Goal: Task Accomplishment & Management: Use online tool/utility

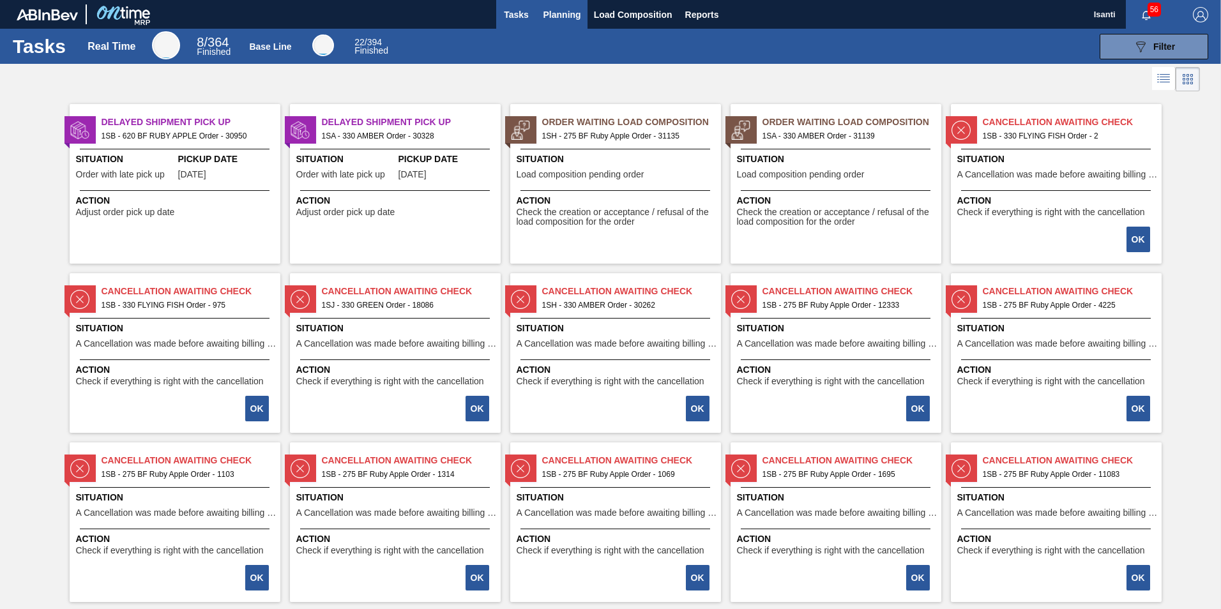
click at [556, 22] on span "Planning" at bounding box center [563, 14] width 38 height 15
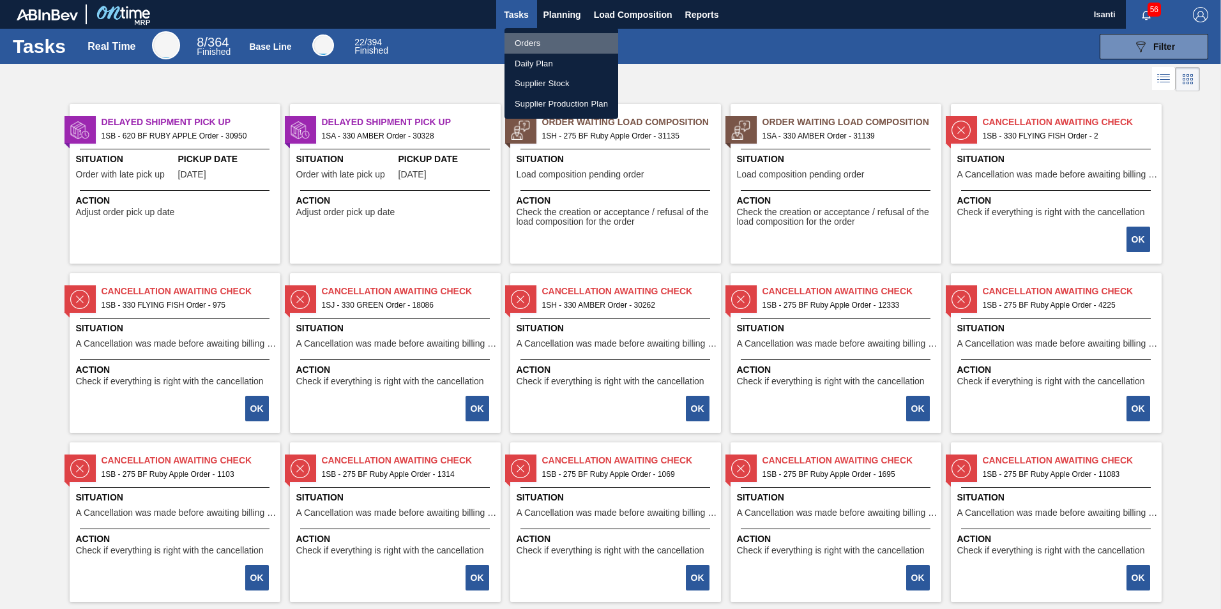
click at [524, 39] on li "Orders" at bounding box center [562, 43] width 114 height 20
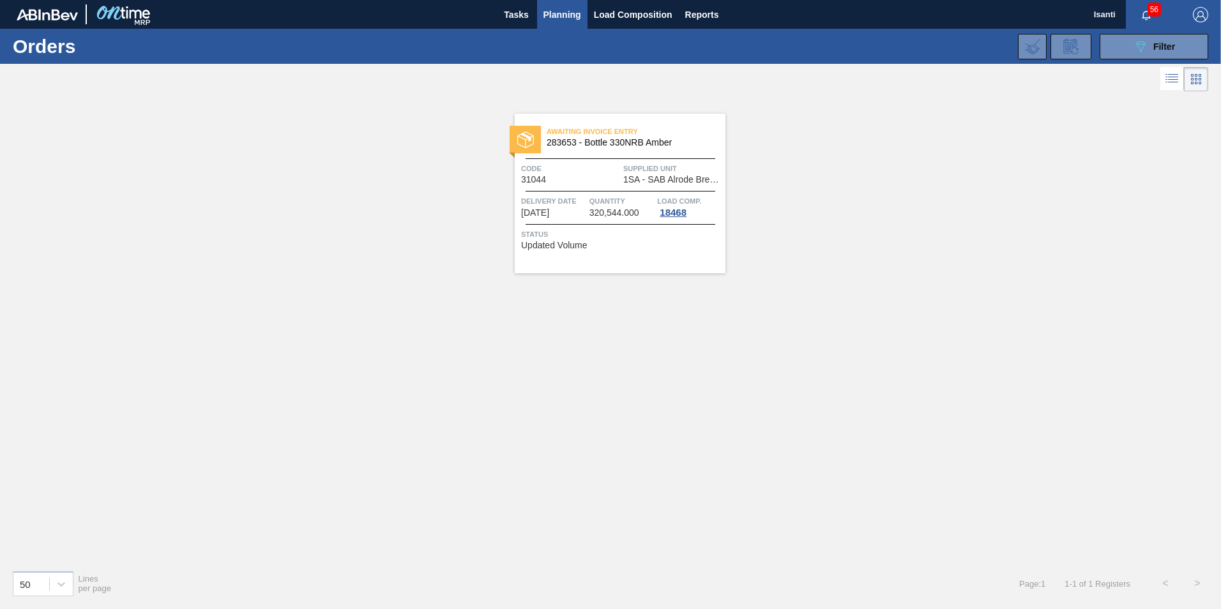
click at [562, 13] on span "Planning" at bounding box center [563, 14] width 38 height 15
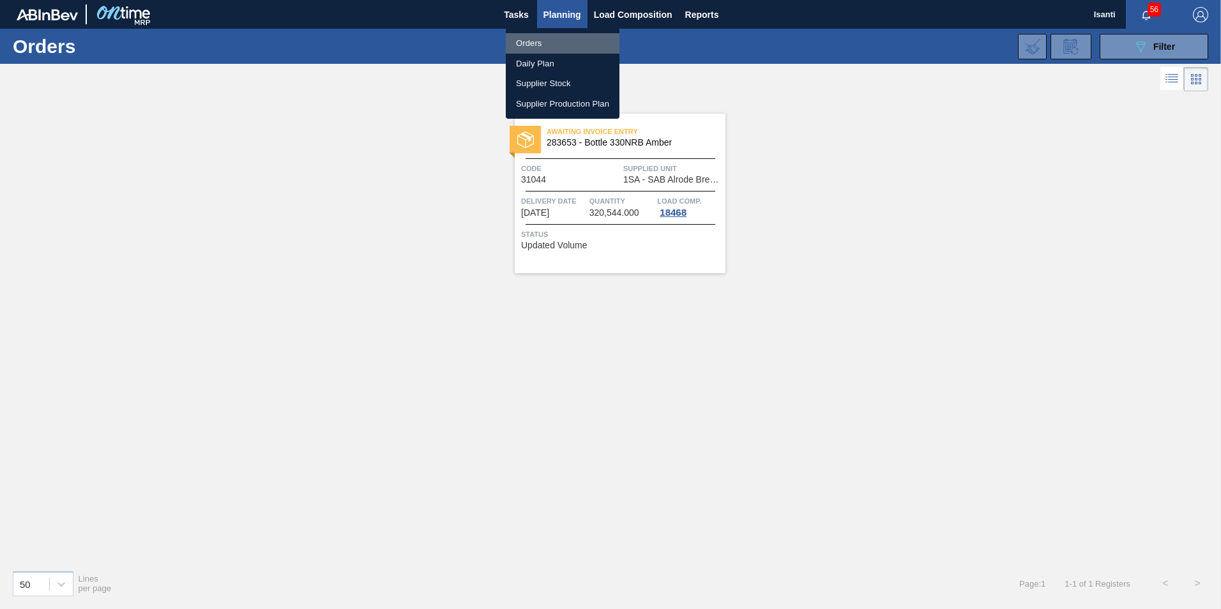
click at [531, 41] on li "Orders" at bounding box center [563, 43] width 114 height 20
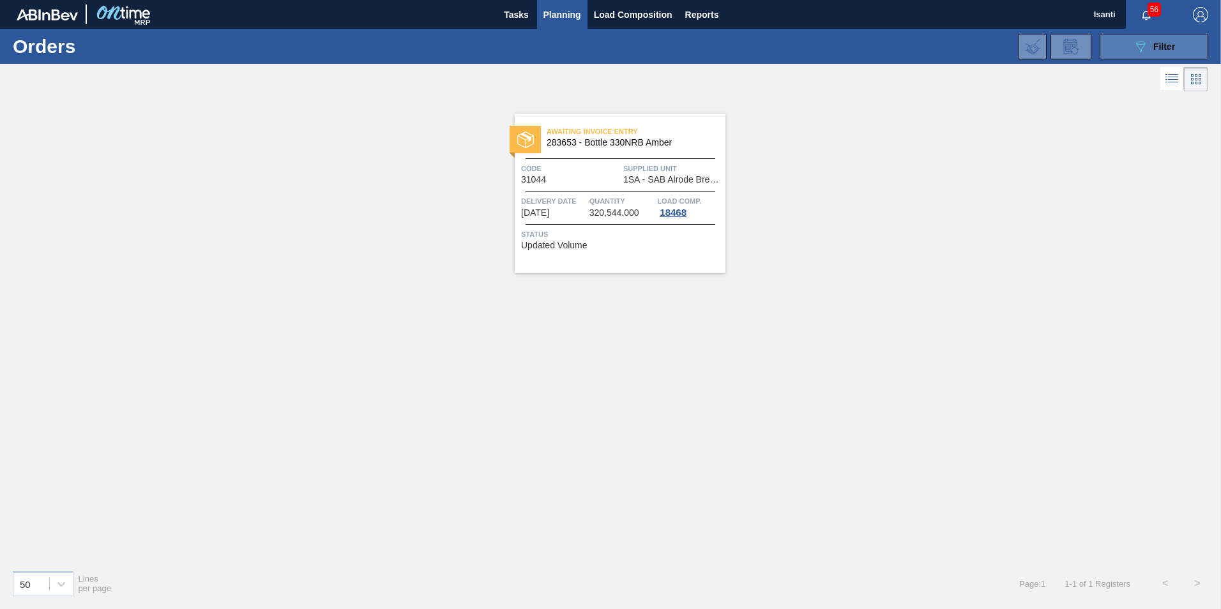
click at [1120, 57] on button "089F7B8B-B2A5-4AFE-B5C0-19BA573D28AC Filter" at bounding box center [1154, 47] width 109 height 26
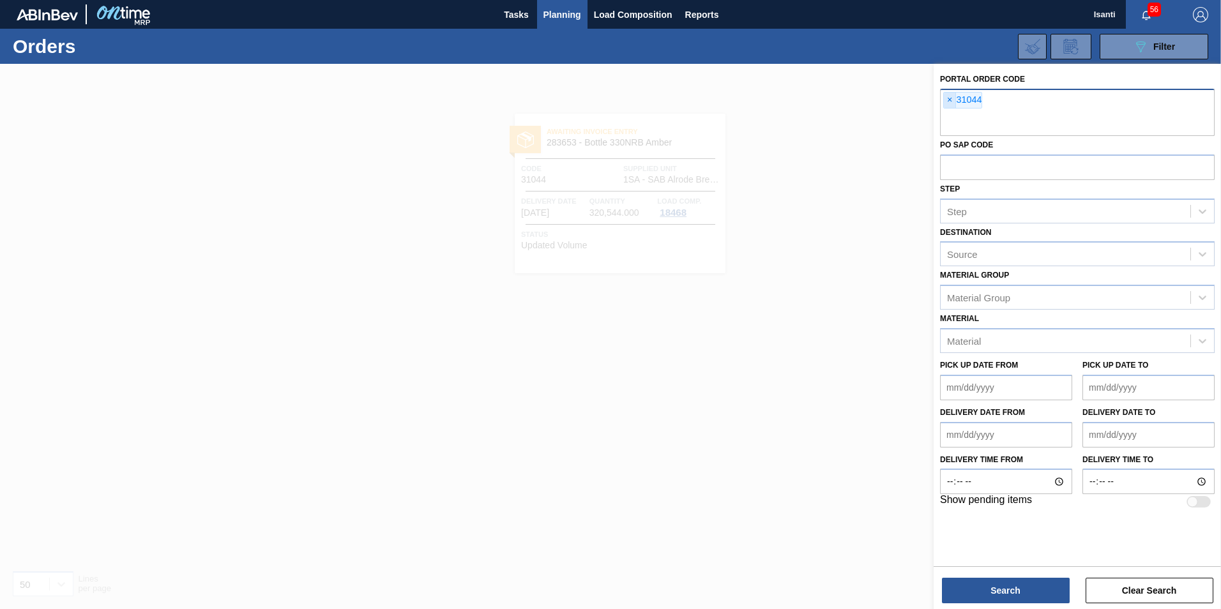
click at [947, 98] on span "×" at bounding box center [950, 100] width 12 height 15
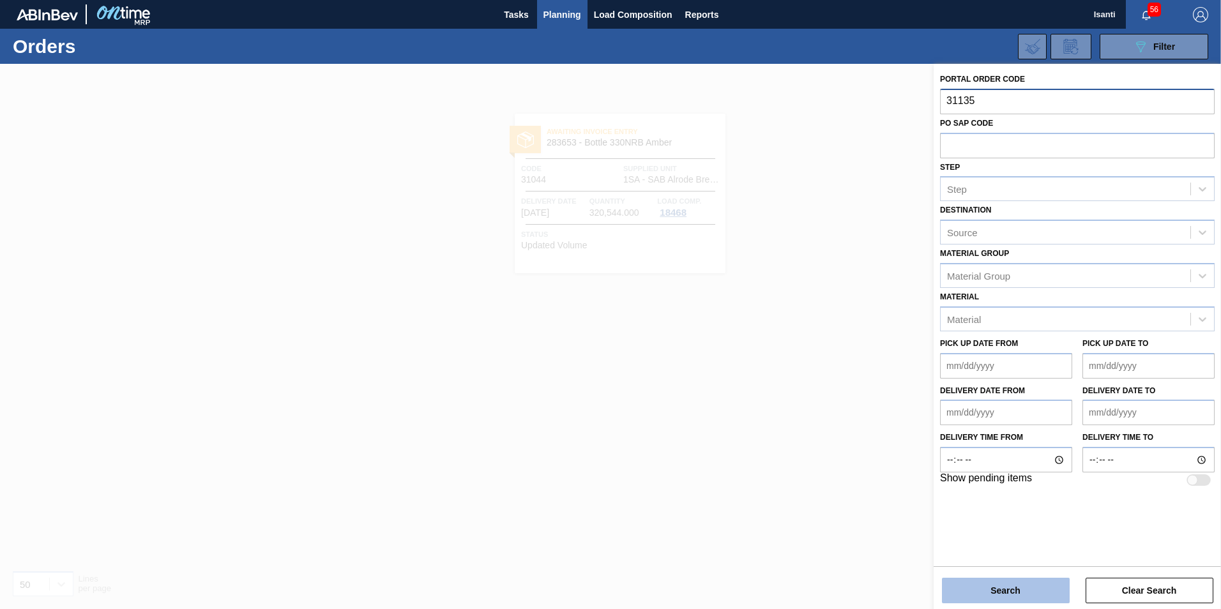
type input "31135"
click at [1010, 588] on button "Search" at bounding box center [1006, 591] width 128 height 26
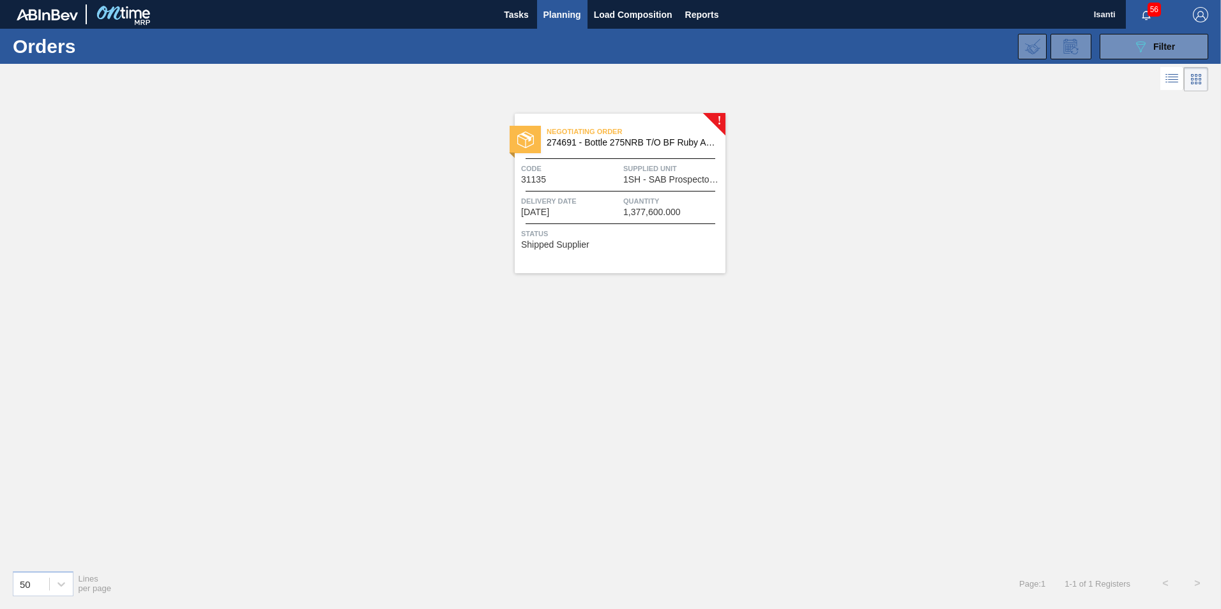
click at [619, 210] on div "Delivery Date [DATE]" at bounding box center [570, 206] width 99 height 22
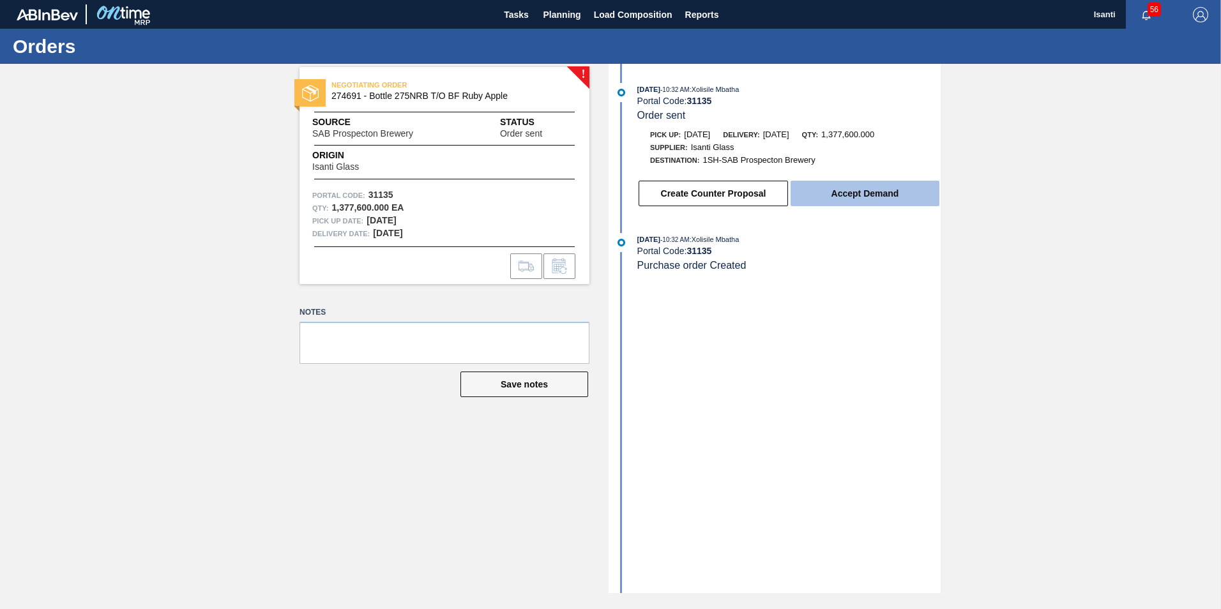
click at [874, 192] on button "Accept Demand" at bounding box center [865, 194] width 149 height 26
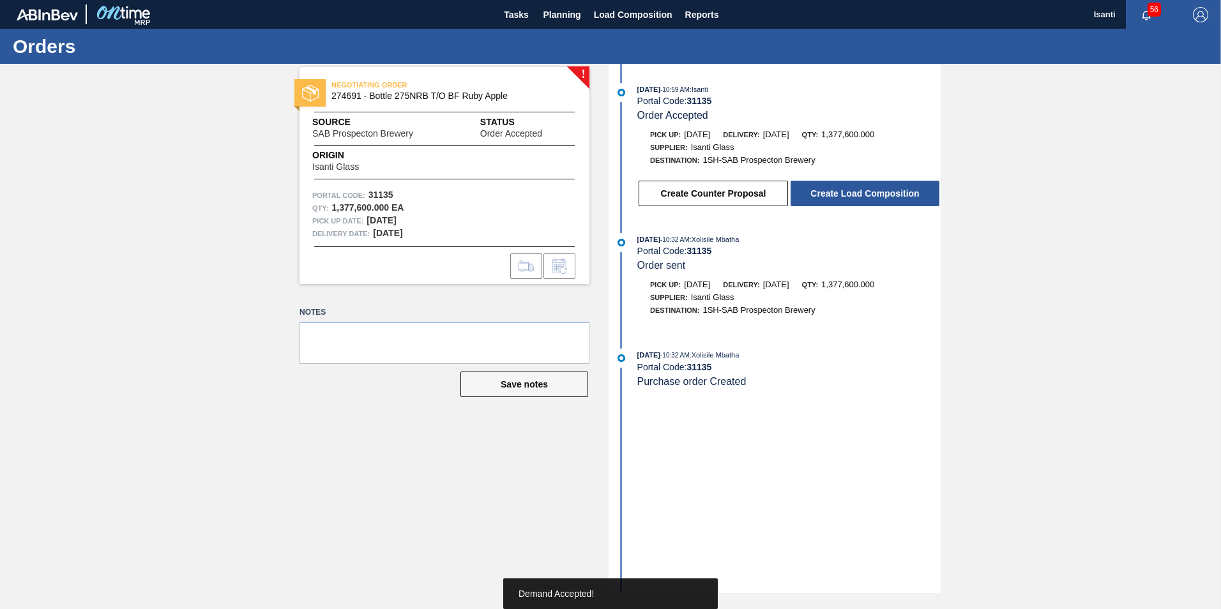
click at [874, 192] on button "Create Load Composition" at bounding box center [865, 194] width 149 height 26
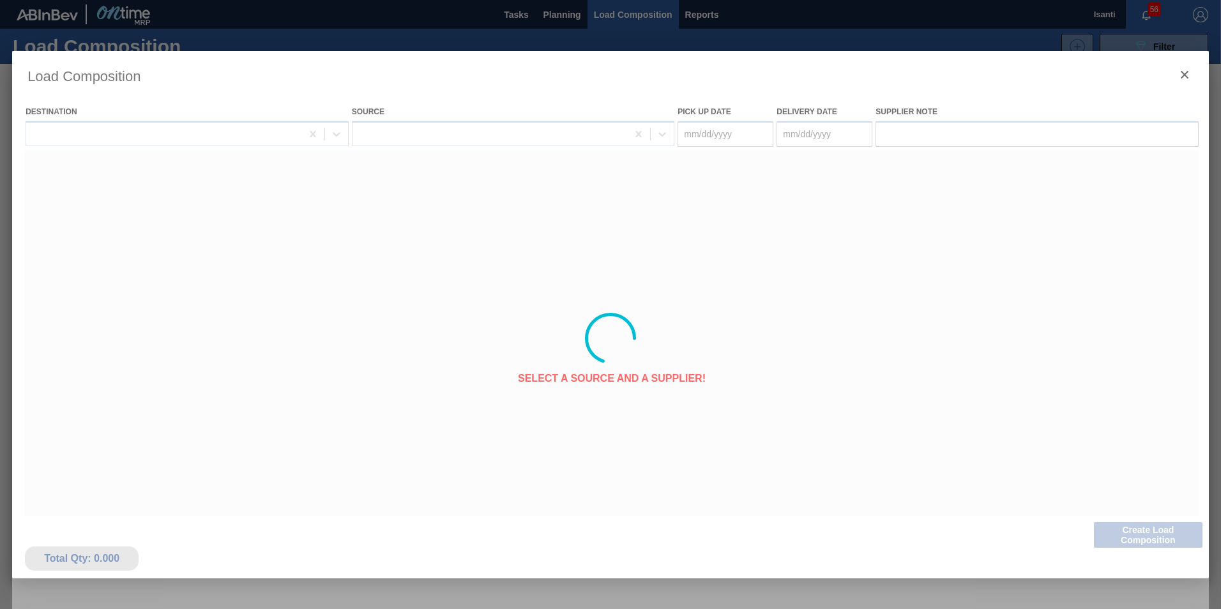
type Date "[DATE]"
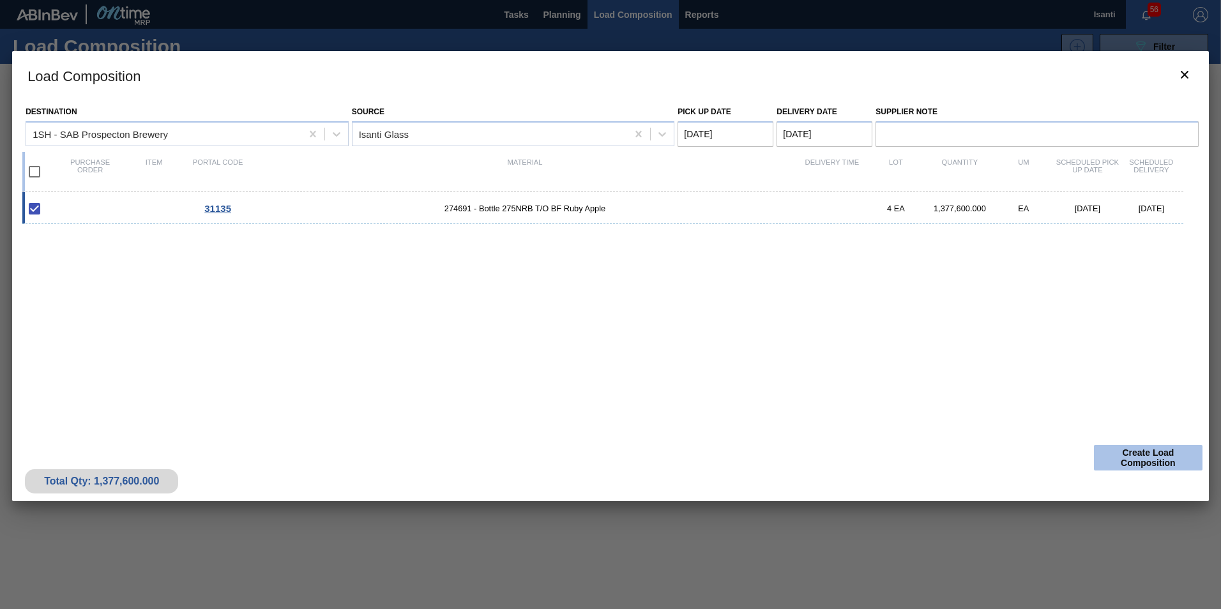
click at [1119, 451] on button "Create Load Composition" at bounding box center [1148, 458] width 109 height 26
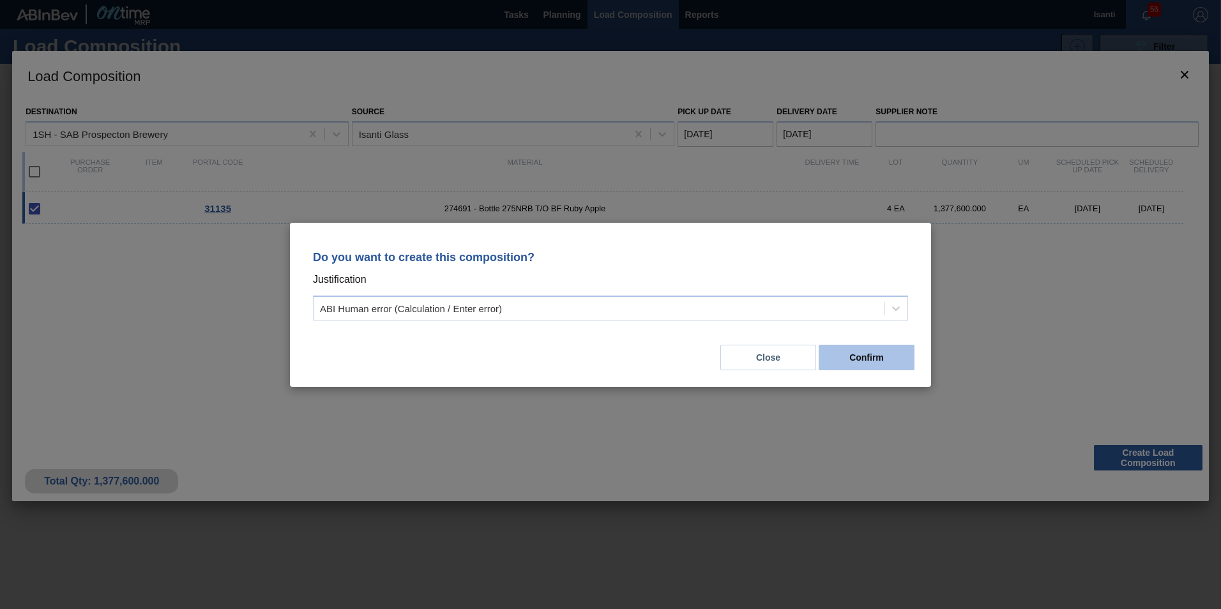
click at [862, 360] on button "Confirm" at bounding box center [867, 358] width 96 height 26
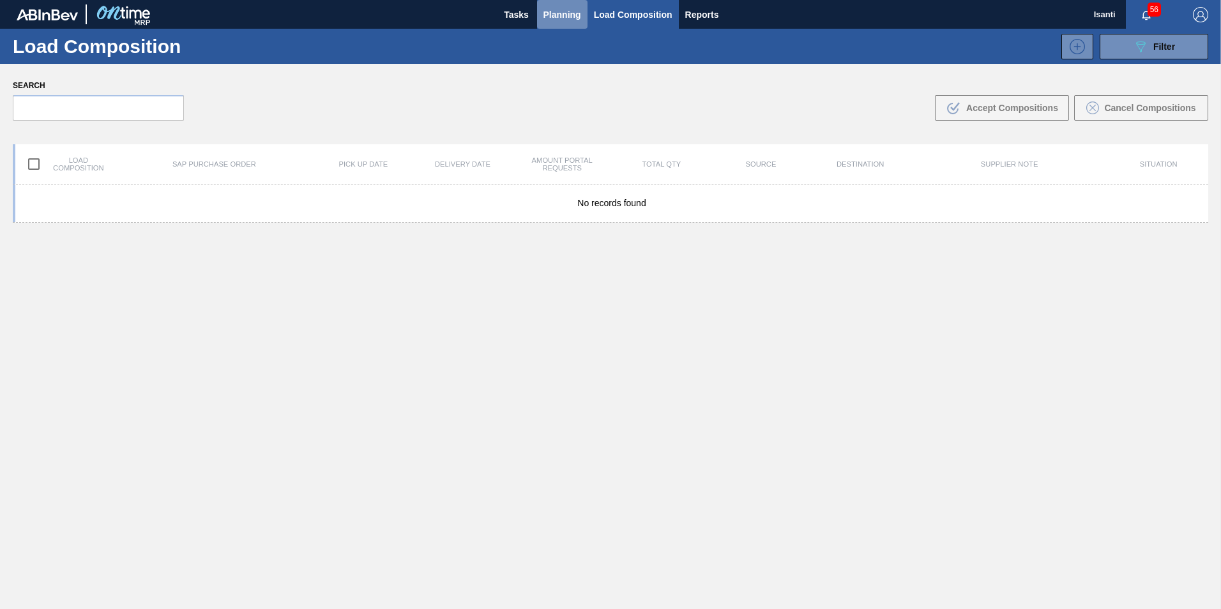
click at [567, 12] on span "Planning" at bounding box center [563, 14] width 38 height 15
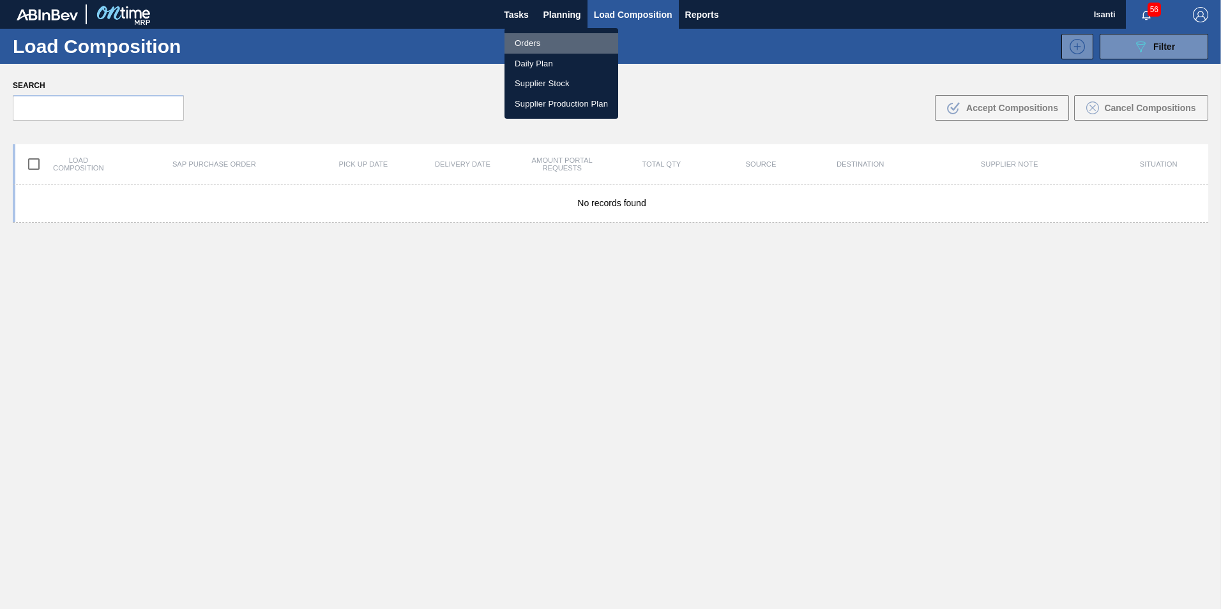
click at [527, 39] on li "Orders" at bounding box center [562, 43] width 114 height 20
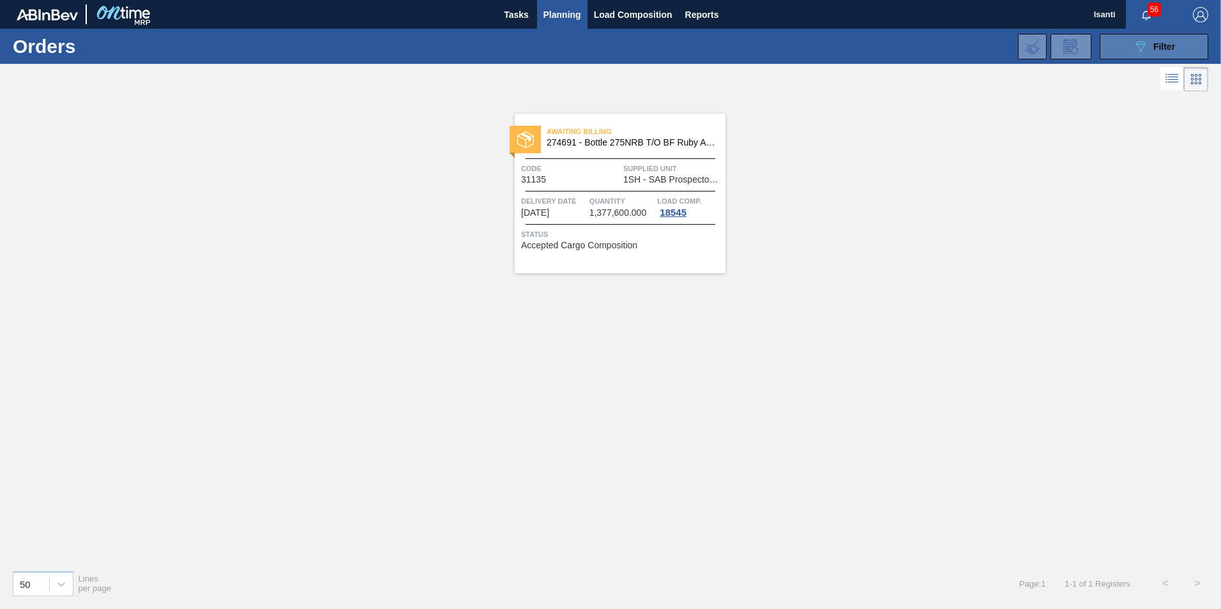
click at [1121, 49] on button "089F7B8B-B2A5-4AFE-B5C0-19BA573D28AC Filter" at bounding box center [1154, 47] width 109 height 26
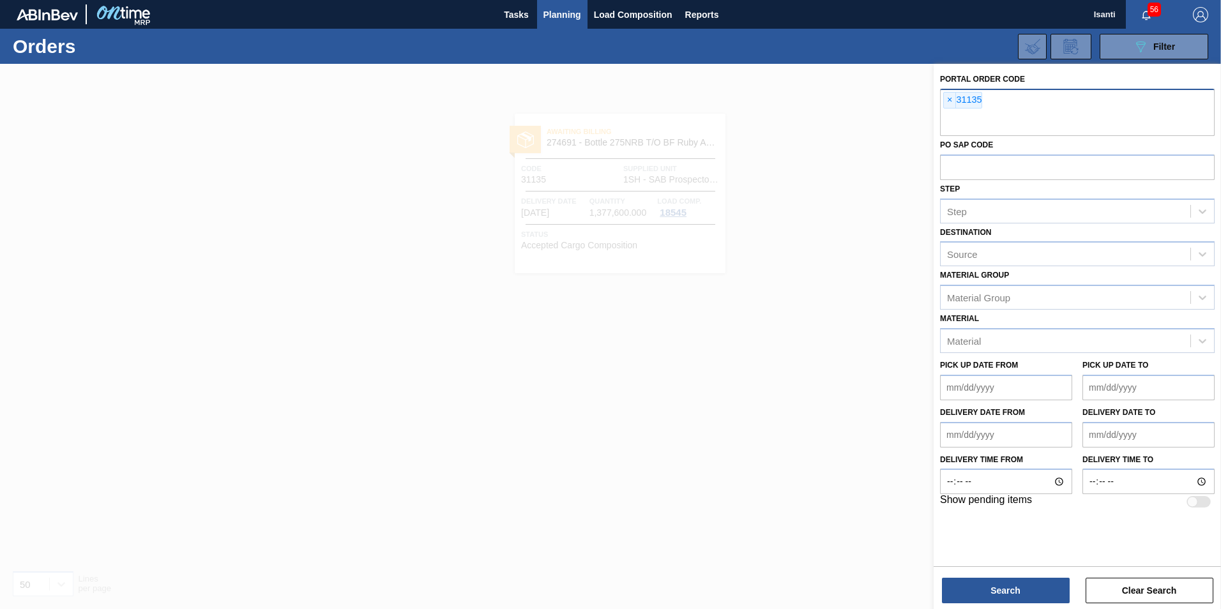
click at [952, 98] on span "×" at bounding box center [950, 100] width 12 height 15
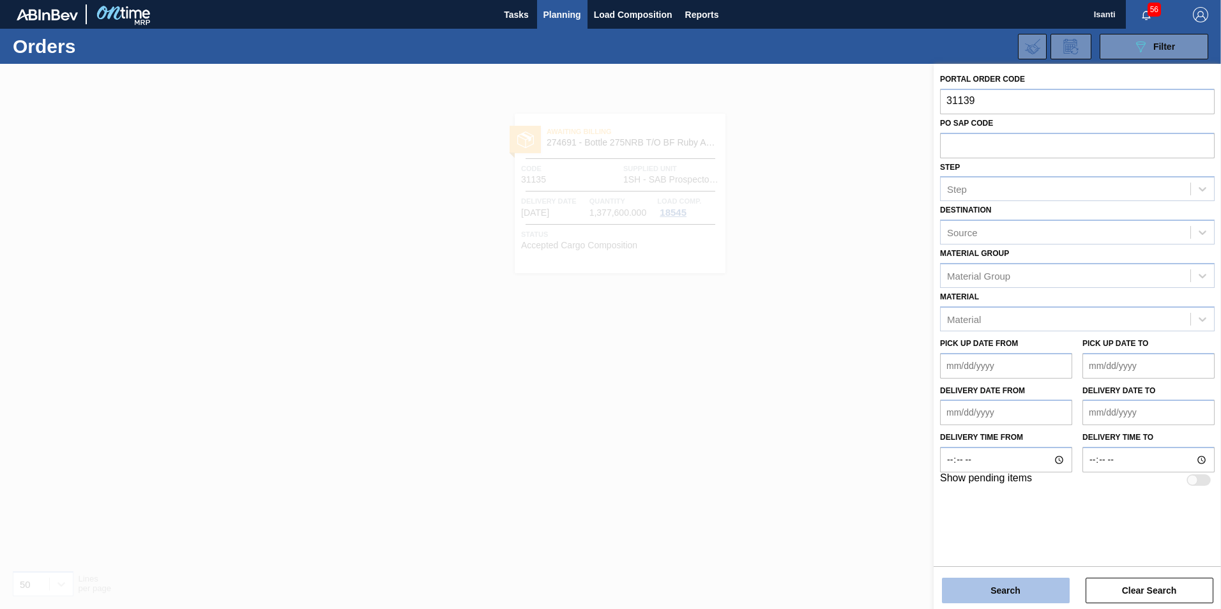
type input "31139"
click at [997, 588] on button "Search" at bounding box center [1006, 591] width 128 height 26
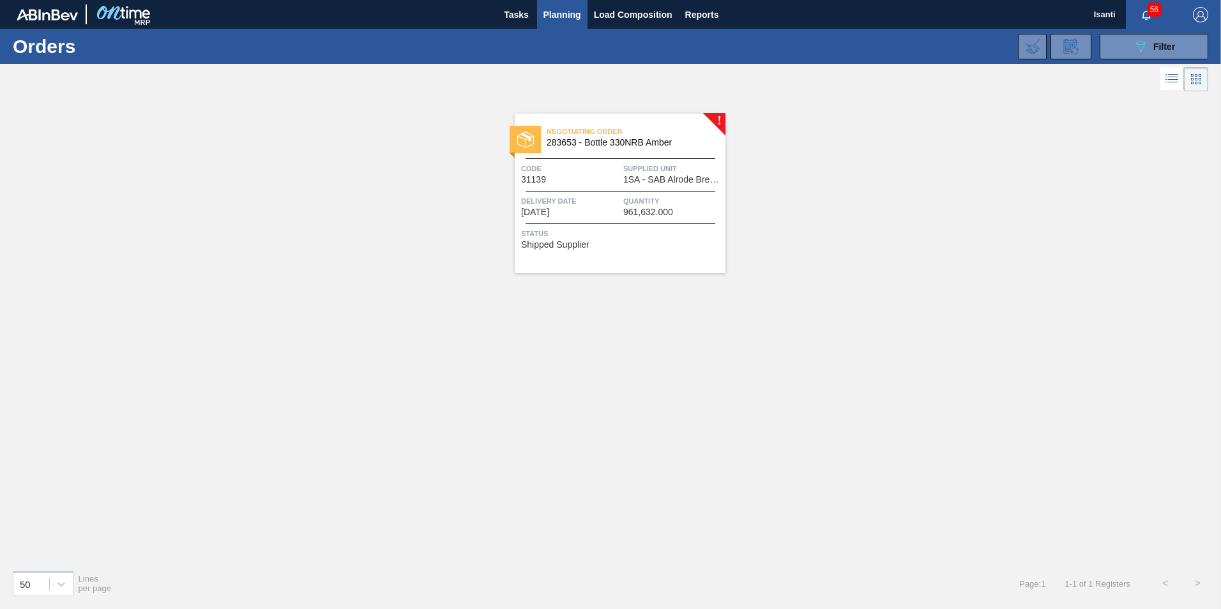
click at [592, 189] on div "Negotiating Order 283653 - Bottle 330NRB Amber Code 31139 Supplied Unit 1SA - S…" at bounding box center [620, 194] width 211 height 160
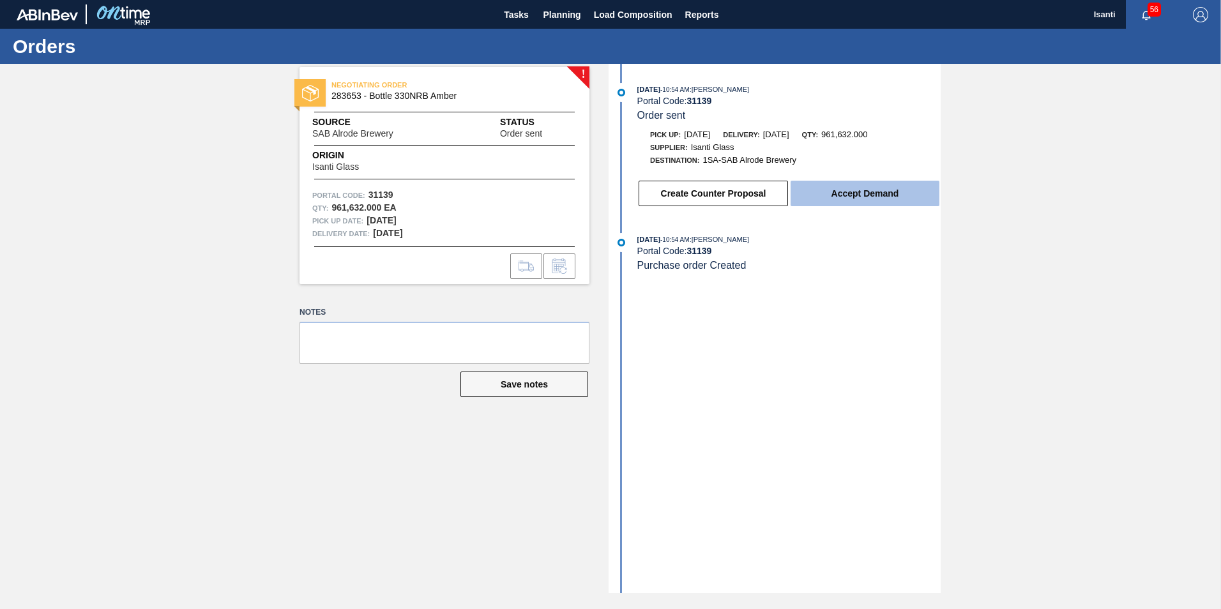
click at [852, 195] on button "Accept Demand" at bounding box center [865, 194] width 149 height 26
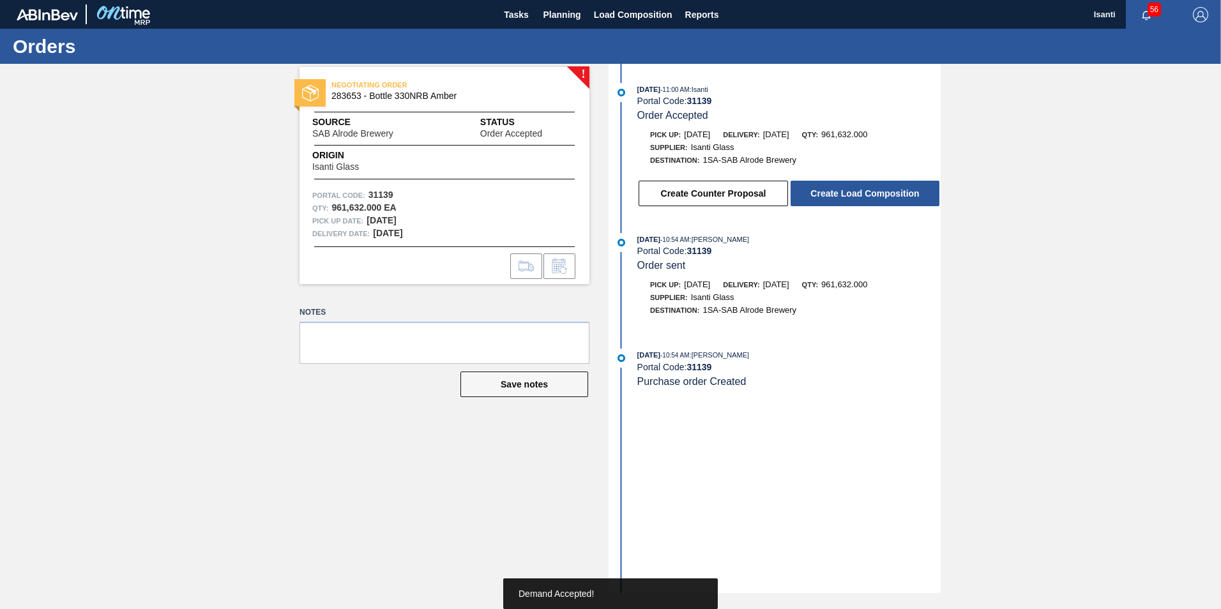
click at [852, 195] on button "Create Load Composition" at bounding box center [865, 194] width 149 height 26
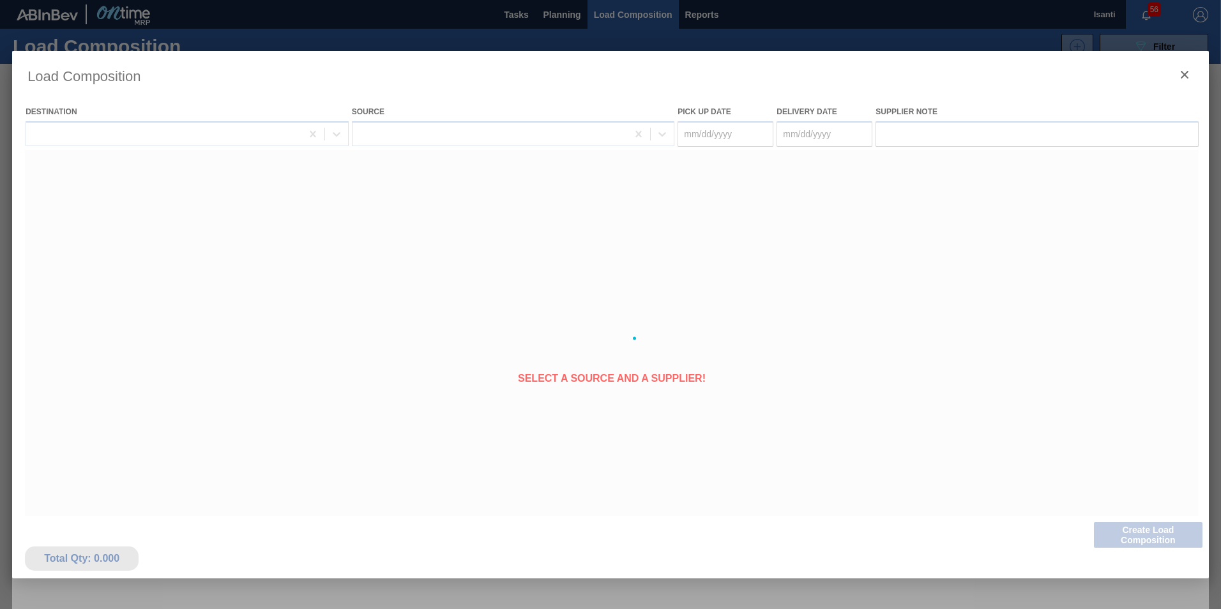
type Date "[DATE]"
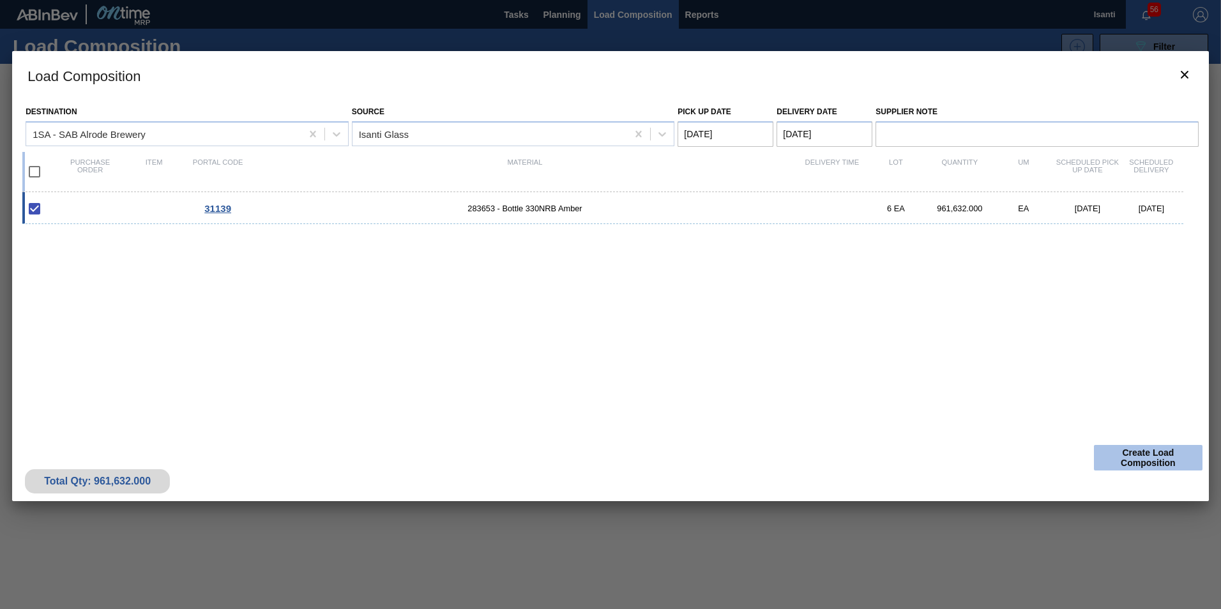
click at [1122, 454] on button "Create Load Composition" at bounding box center [1148, 458] width 109 height 26
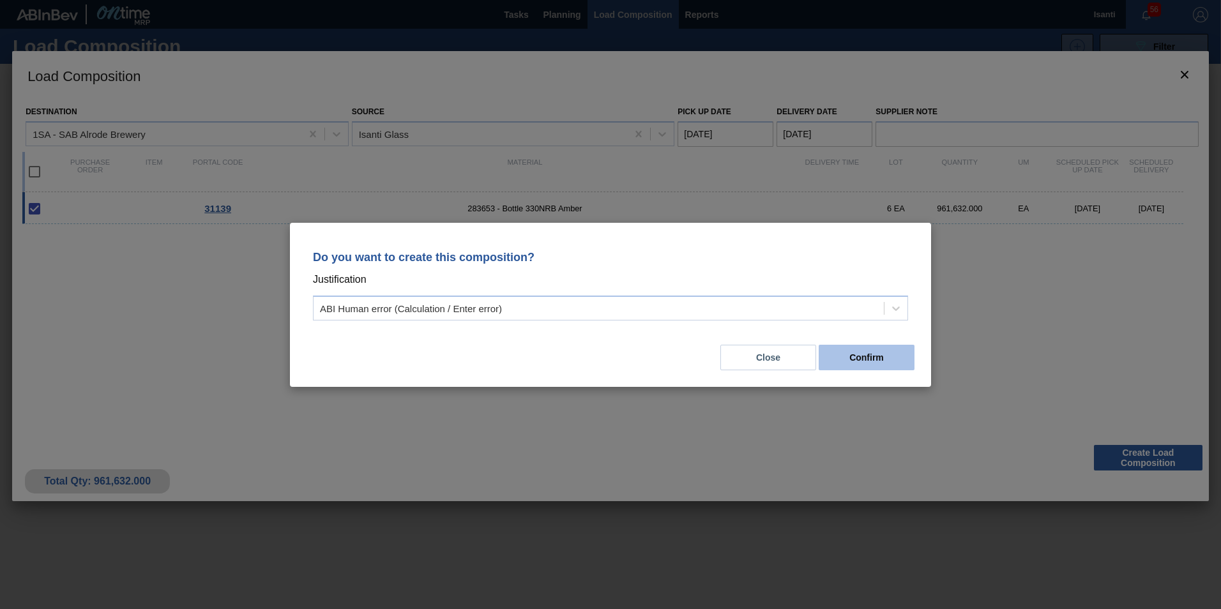
click at [857, 349] on button "Confirm" at bounding box center [867, 358] width 96 height 26
